Goal: Book appointment/travel/reservation

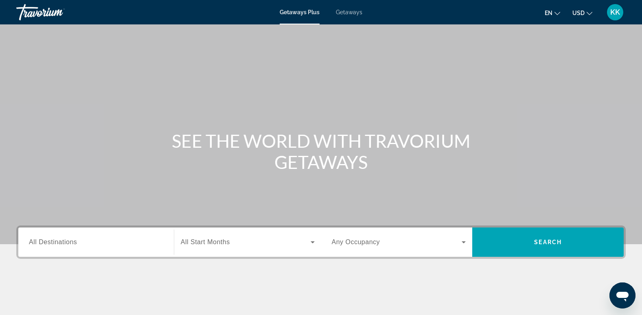
click at [58, 180] on div "Main content" at bounding box center [321, 122] width 642 height 244
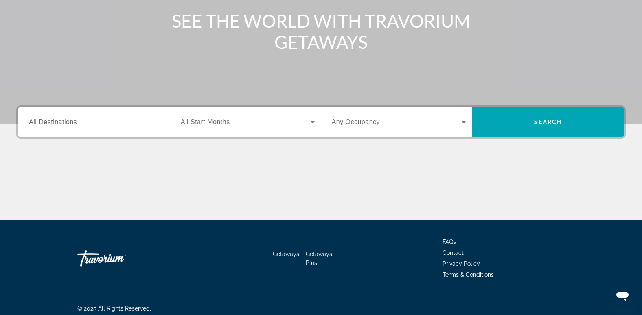
scroll to position [125, 0]
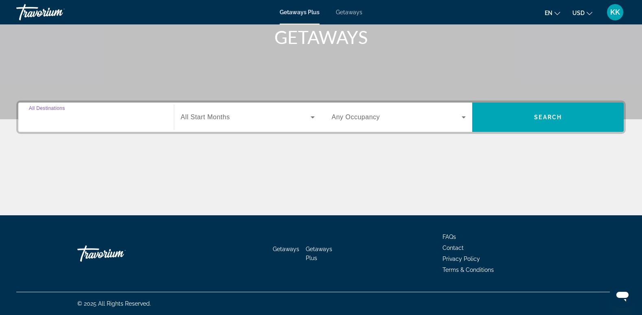
click at [151, 113] on input "Destination All Destinations" at bounding box center [96, 118] width 134 height 10
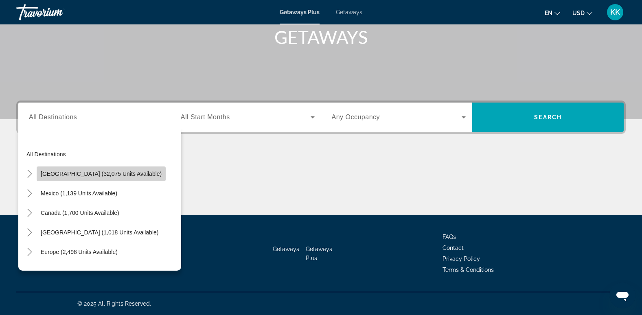
click at [123, 171] on span "[GEOGRAPHIC_DATA] (32,075 units available)" at bounding box center [101, 173] width 121 height 7
type input "**********"
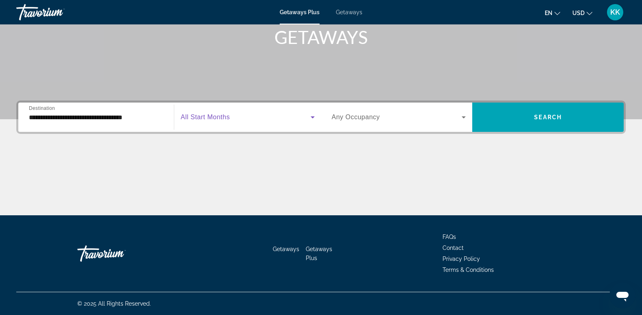
click at [312, 115] on icon "Search widget" at bounding box center [313, 117] width 10 height 10
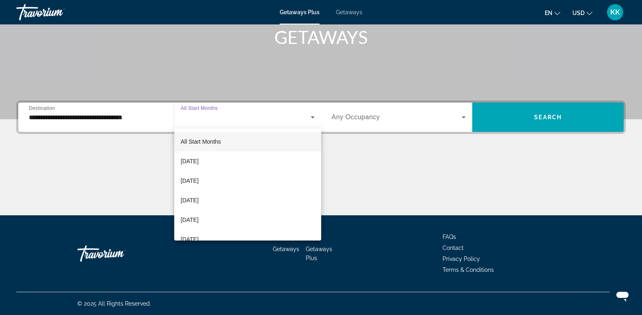
click at [375, 142] on div at bounding box center [321, 157] width 642 height 315
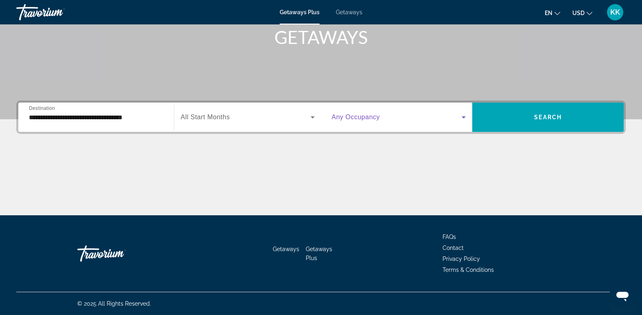
click at [460, 120] on icon "Search widget" at bounding box center [463, 117] width 10 height 10
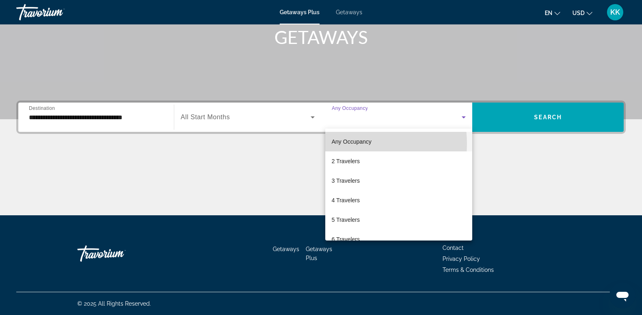
click at [348, 144] on span "Any Occupancy" at bounding box center [352, 141] width 40 height 7
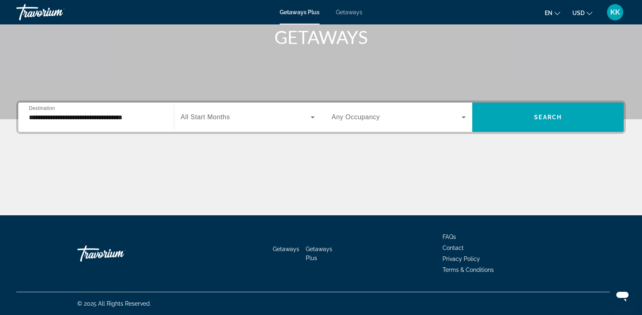
click at [529, 132] on div "**********" at bounding box center [320, 116] width 609 height 33
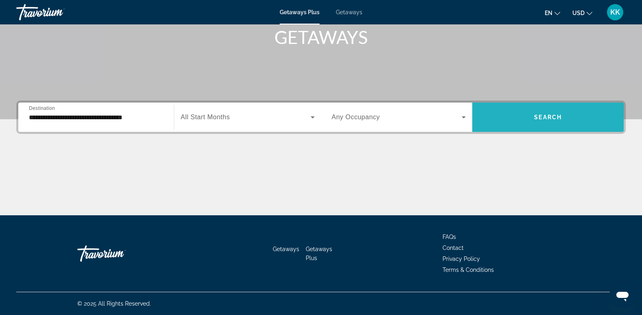
click at [544, 109] on span "Search widget" at bounding box center [547, 117] width 151 height 20
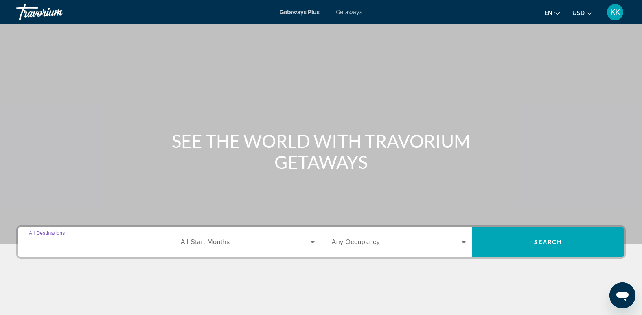
click at [154, 243] on input "Destination All Destinations" at bounding box center [96, 243] width 134 height 10
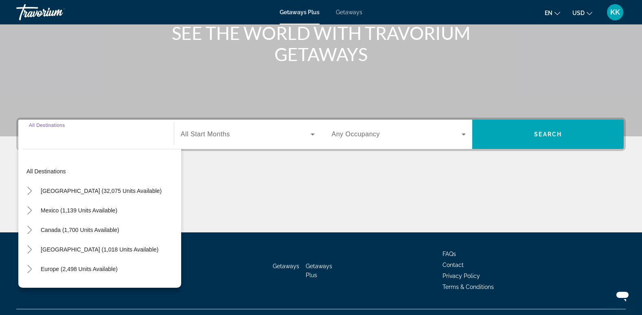
scroll to position [125, 0]
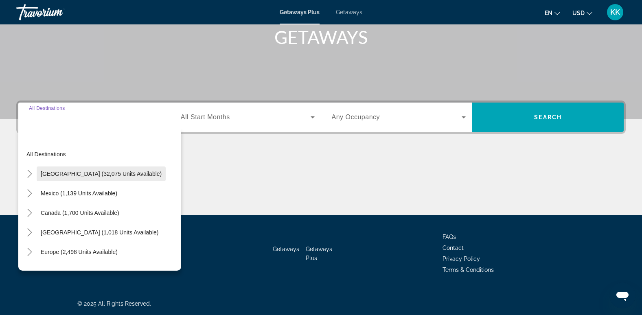
click at [79, 175] on span "[GEOGRAPHIC_DATA] (32,075 units available)" at bounding box center [101, 173] width 121 height 7
type input "**********"
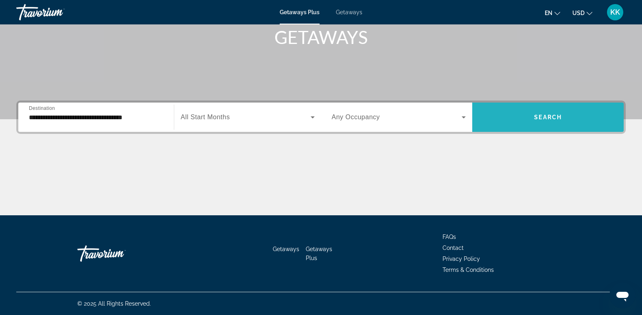
click at [518, 126] on span "Search widget" at bounding box center [547, 117] width 151 height 20
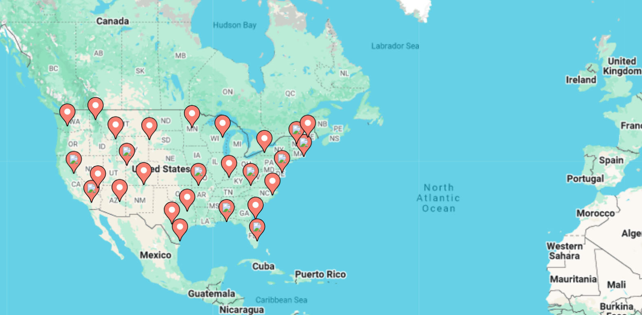
click at [135, 163] on icon "Main content" at bounding box center [134, 162] width 7 height 11
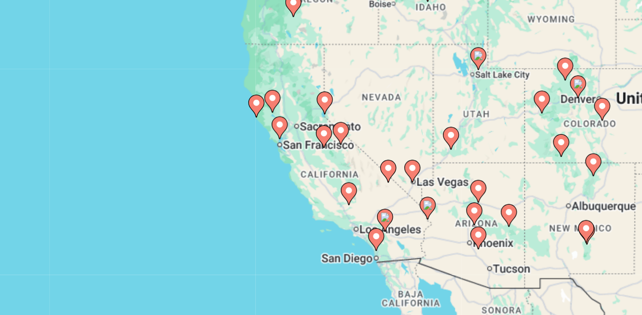
click at [317, 186] on image "Main content" at bounding box center [316, 184] width 5 height 5
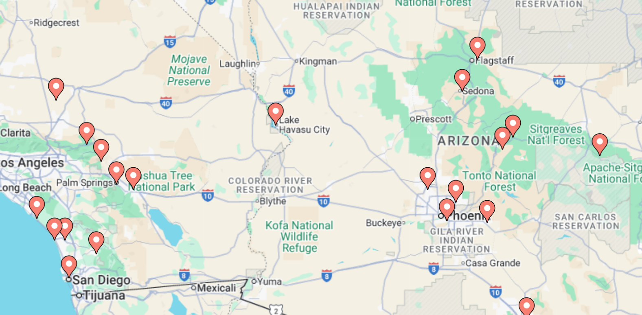
click at [303, 170] on icon "Main content" at bounding box center [300, 172] width 7 height 11
type input "**********"
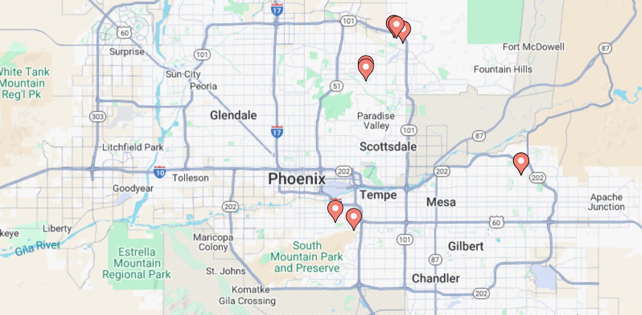
click at [323, 172] on image "Main content" at bounding box center [321, 171] width 5 height 5
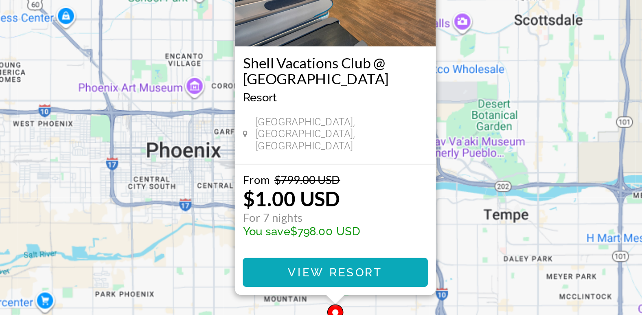
click at [352, 260] on span "Main content" at bounding box center [321, 261] width 94 height 20
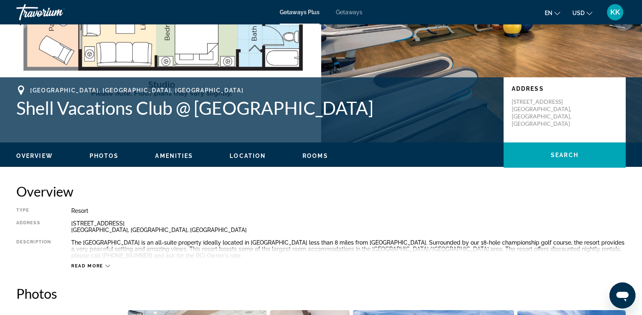
scroll to position [124, 0]
